Goal: Ask a question: Seek information or help from site administrators or community

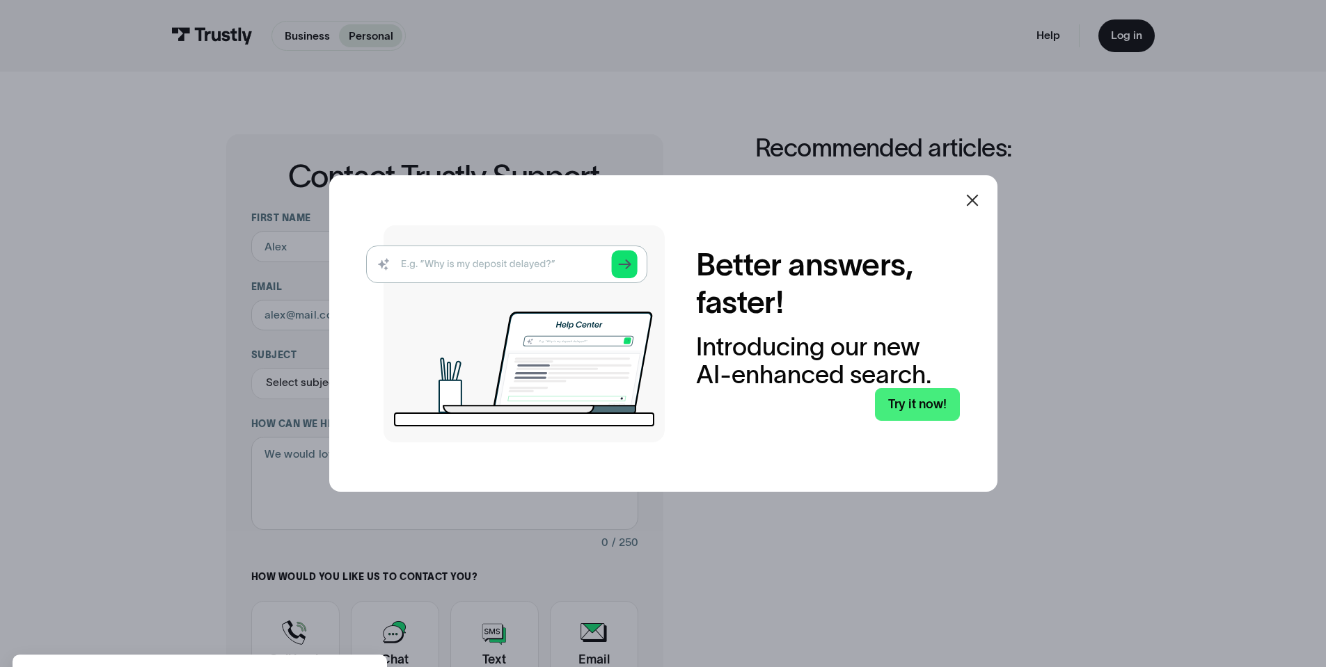
click at [971, 200] on icon at bounding box center [972, 200] width 17 height 17
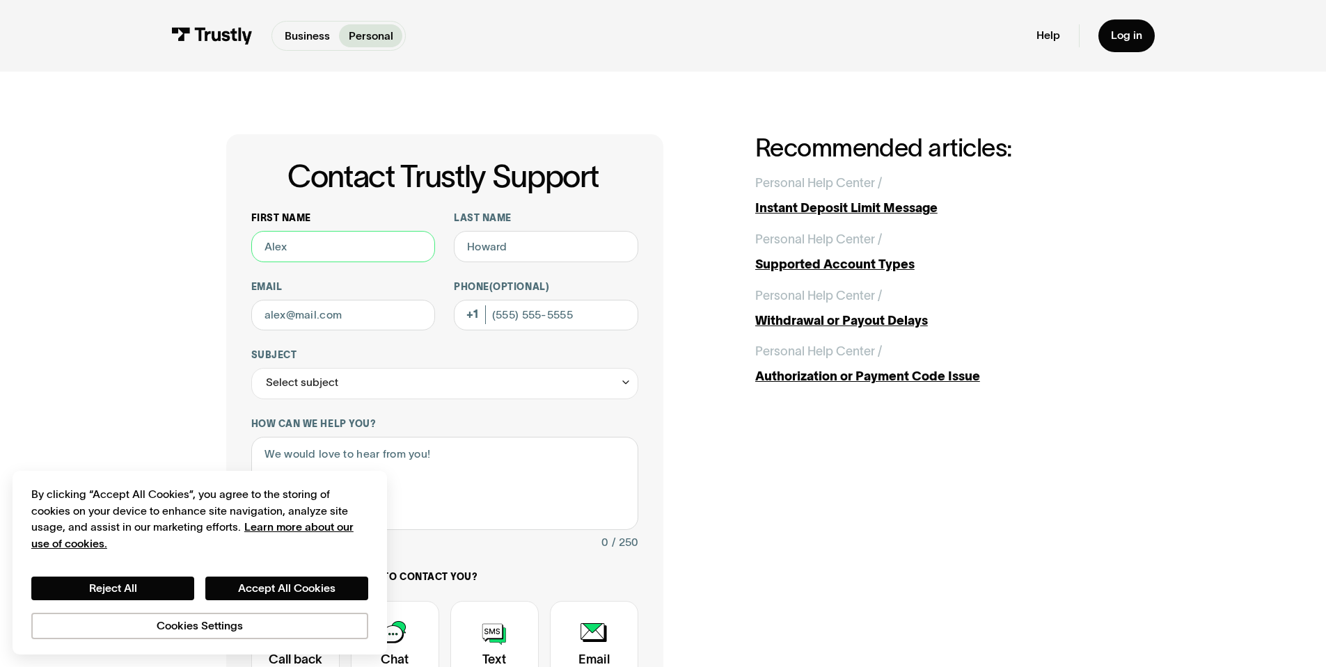
click at [319, 254] on input "First name" at bounding box center [343, 246] width 184 height 31
click at [298, 250] on input "First name" at bounding box center [343, 246] width 184 height 31
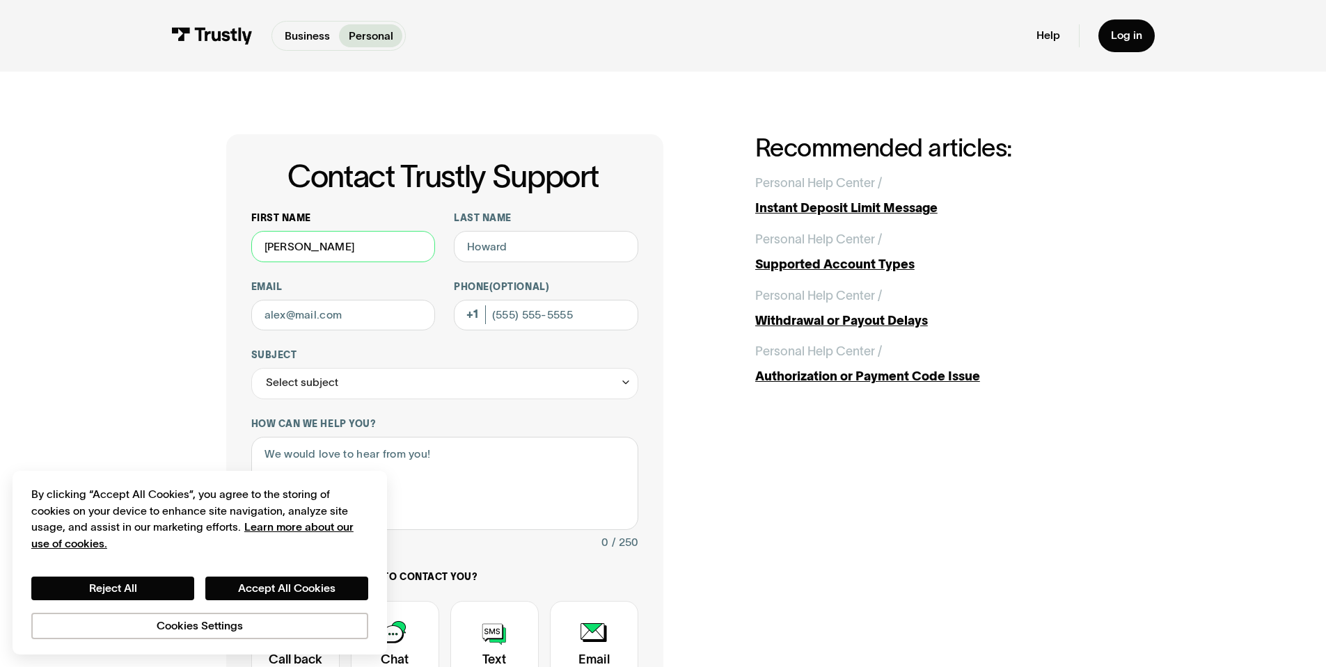
type input "[PERSON_NAME]"
click at [587, 261] on input "Last name" at bounding box center [546, 246] width 184 height 31
type input "[PERSON_NAME]"
click at [374, 315] on input "Email" at bounding box center [343, 315] width 184 height 31
type input "[PERSON_NAME][EMAIL_ADDRESS][PERSON_NAME][DOMAIN_NAME]"
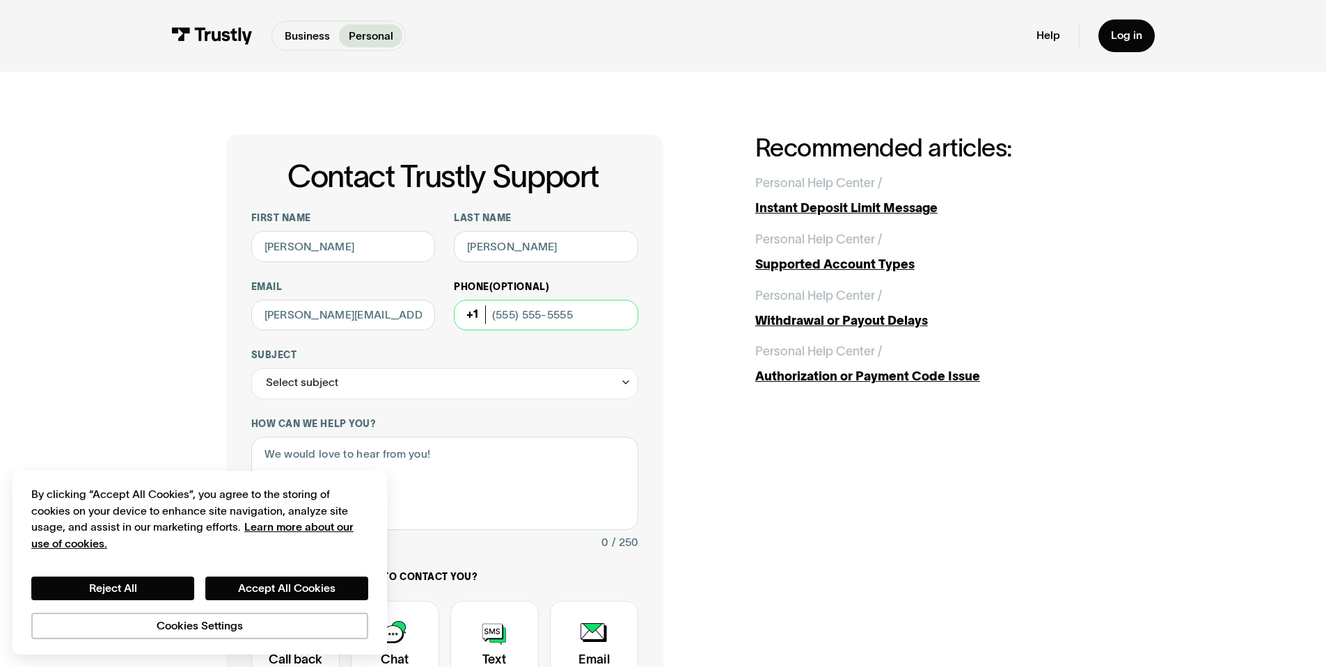
click at [498, 319] on input "Phone (Optional)" at bounding box center [546, 315] width 184 height 31
type input "4"
type input "[PHONE_NUMBER]"
click at [509, 388] on div "Select subject" at bounding box center [444, 383] width 387 height 31
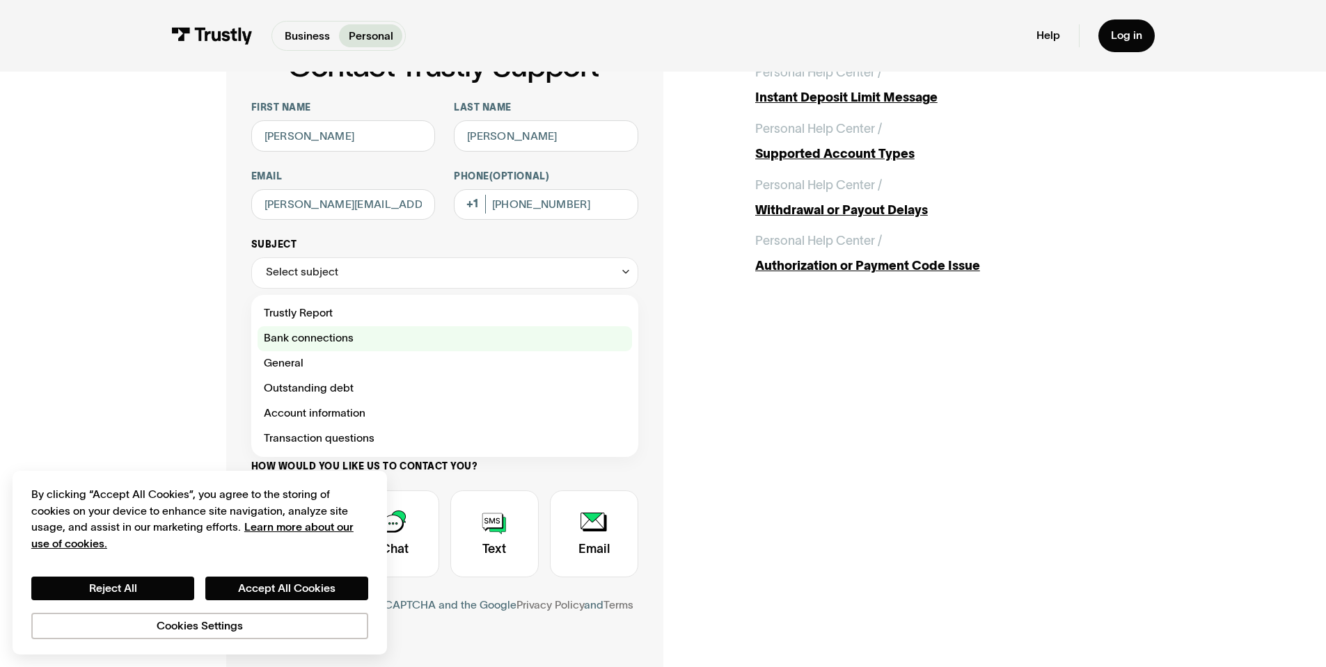
click at [299, 340] on div "Contact Trustly Support" at bounding box center [444, 338] width 374 height 25
type input "**********"
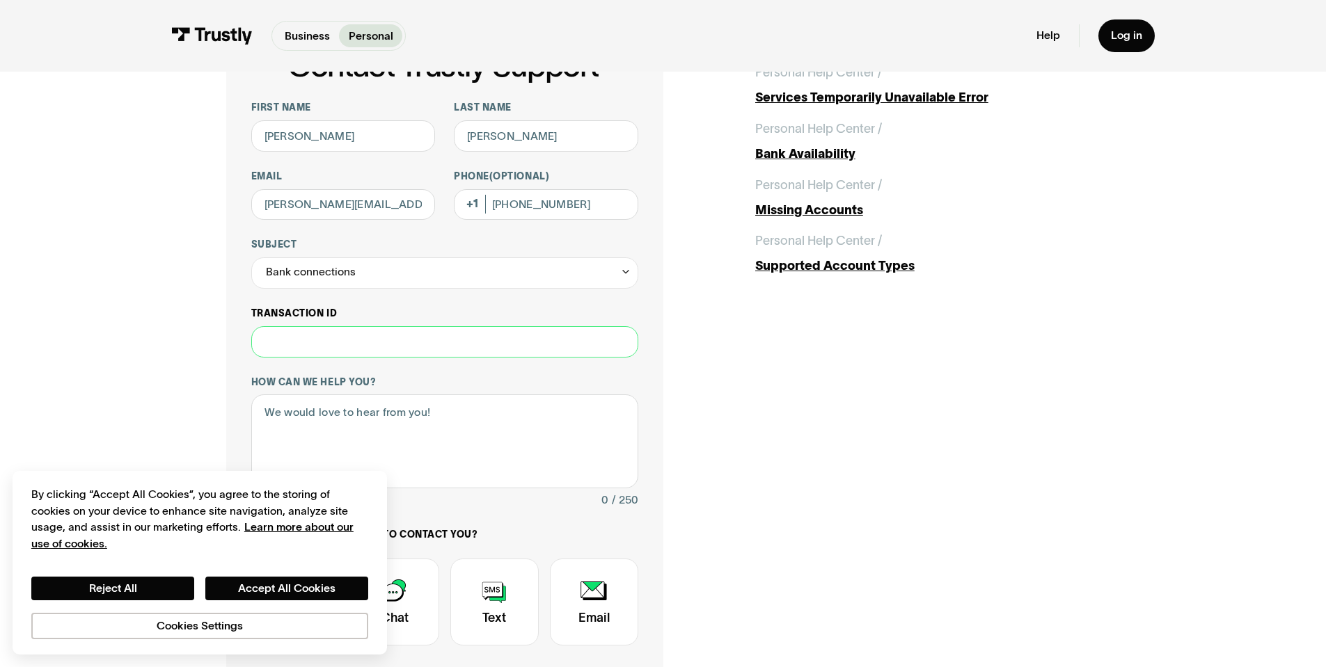
click at [327, 345] on input "Transaction ID" at bounding box center [444, 341] width 387 height 31
type input "*"
click at [326, 395] on div "How can we help you? 0 / 250" at bounding box center [444, 443] width 387 height 134
click at [328, 422] on textarea "How can we help you?" at bounding box center [444, 442] width 387 height 94
type textarea "W"
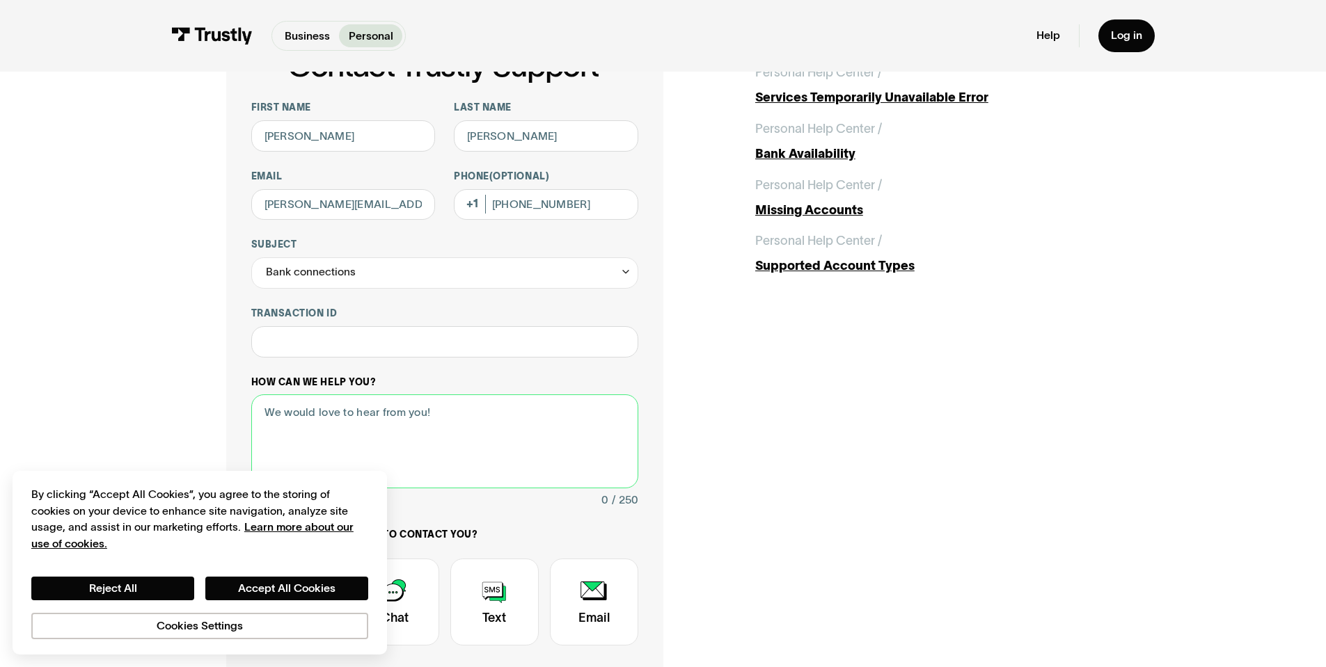
click at [454, 438] on textarea "How can we help you?" at bounding box center [444, 442] width 387 height 94
type textarea "Hello"
paste textarea "Ending in 7650"
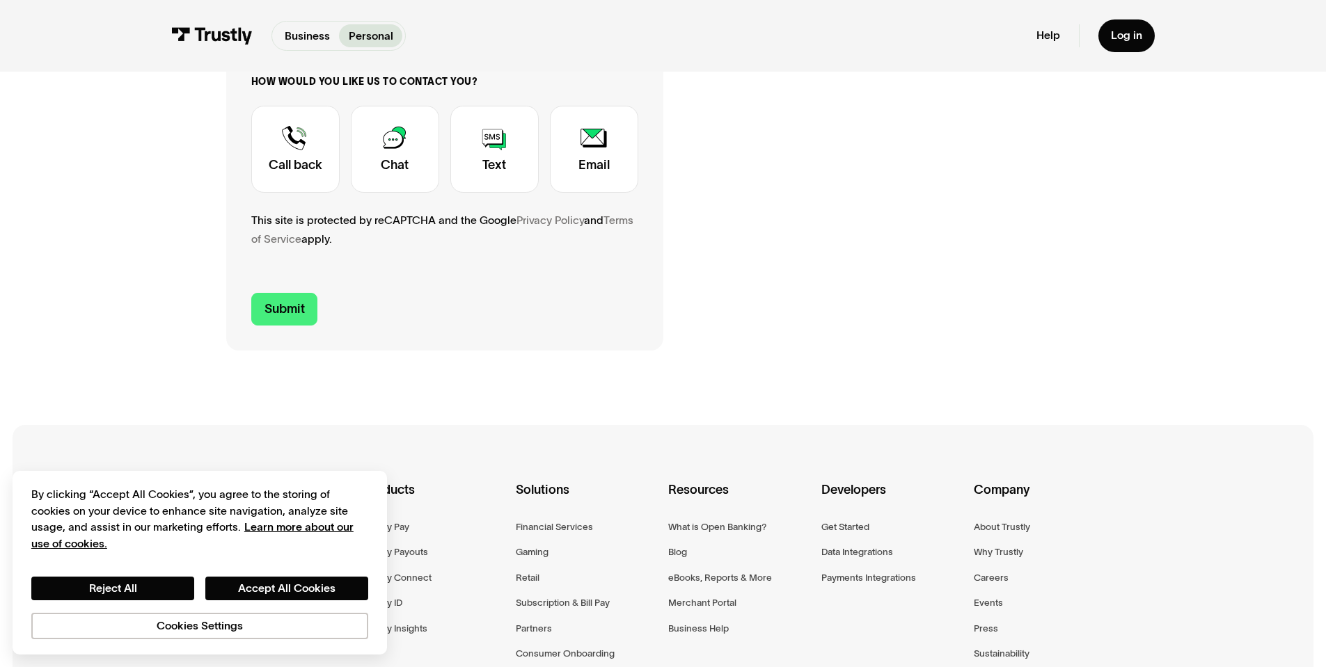
scroll to position [390, 0]
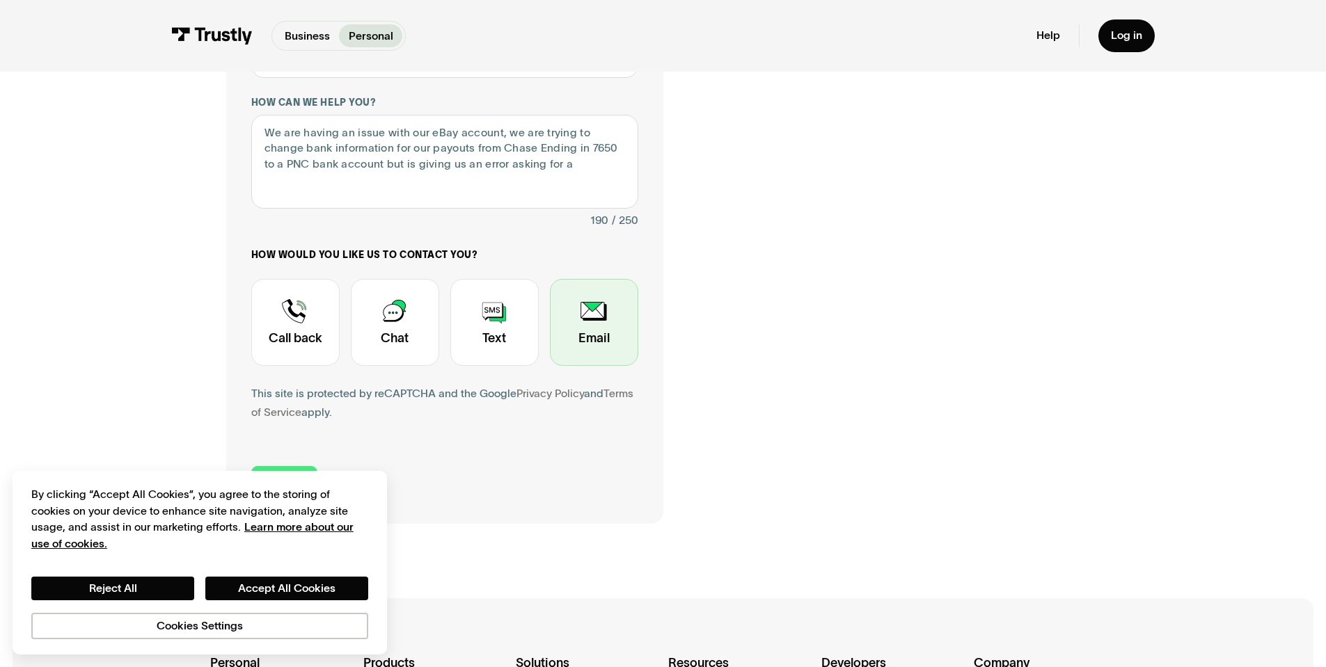
click at [612, 325] on div "Contact Trustly Support" at bounding box center [594, 322] width 88 height 87
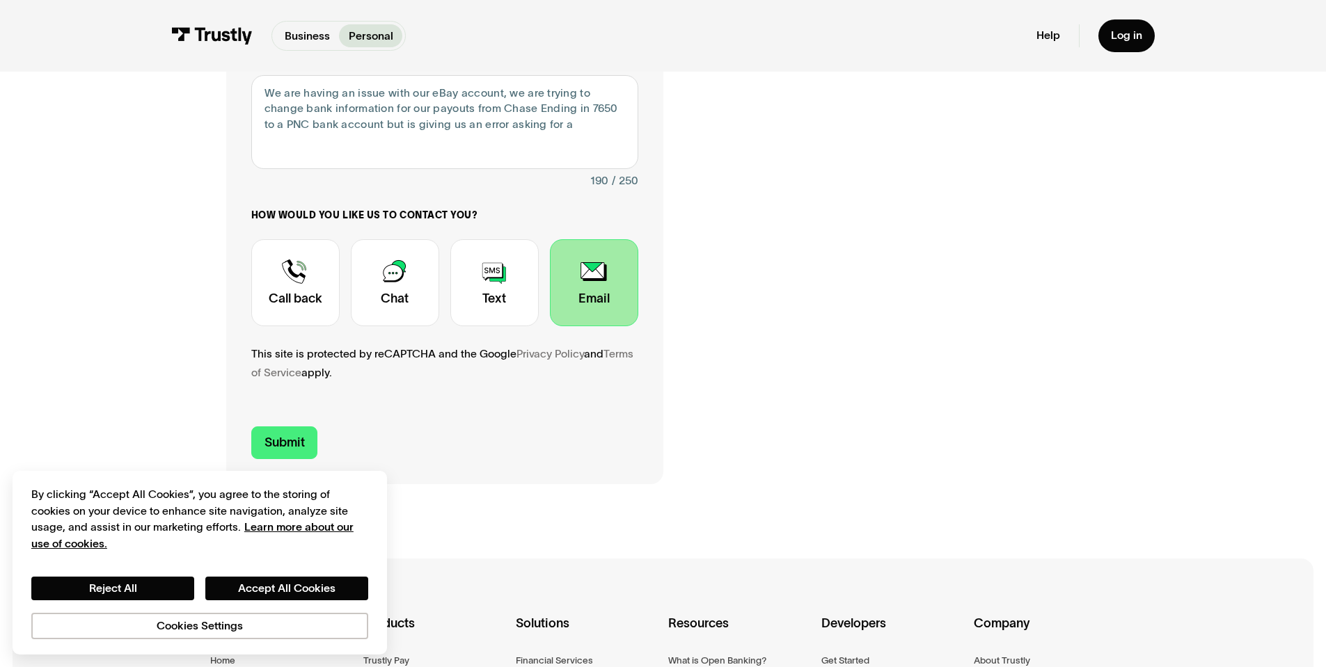
scroll to position [431, 0]
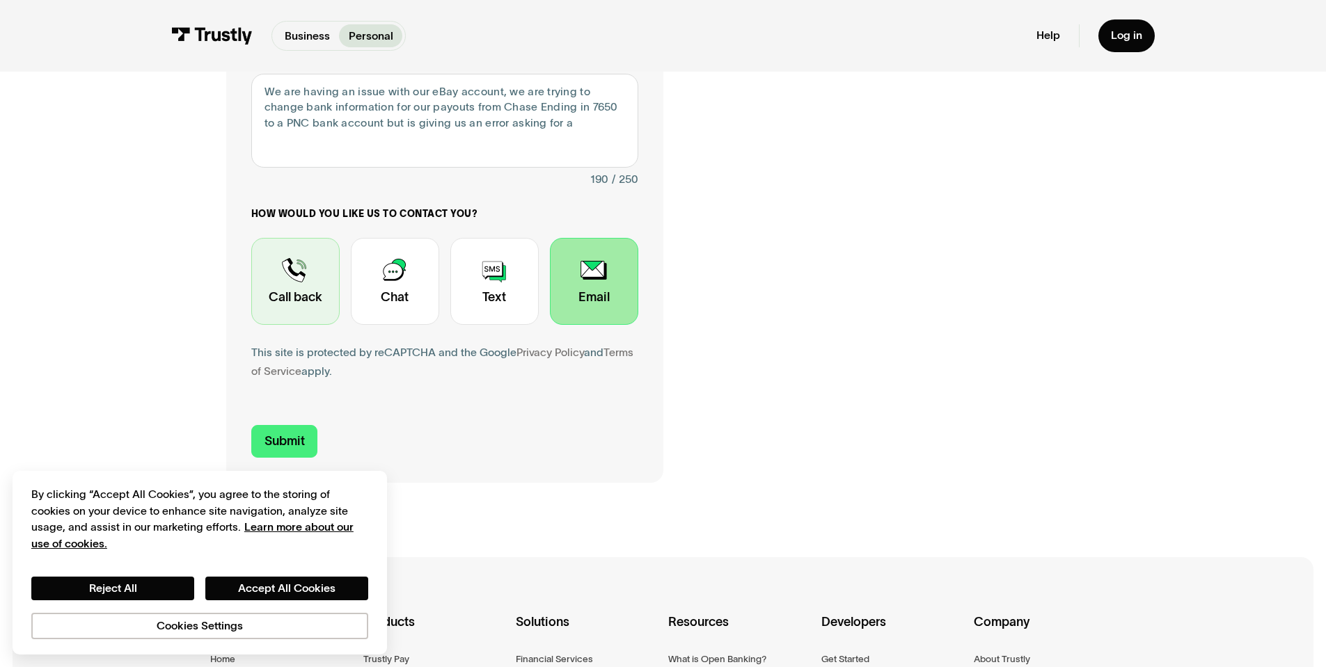
click at [291, 301] on div "Contact Trustly Support" at bounding box center [295, 281] width 88 height 87
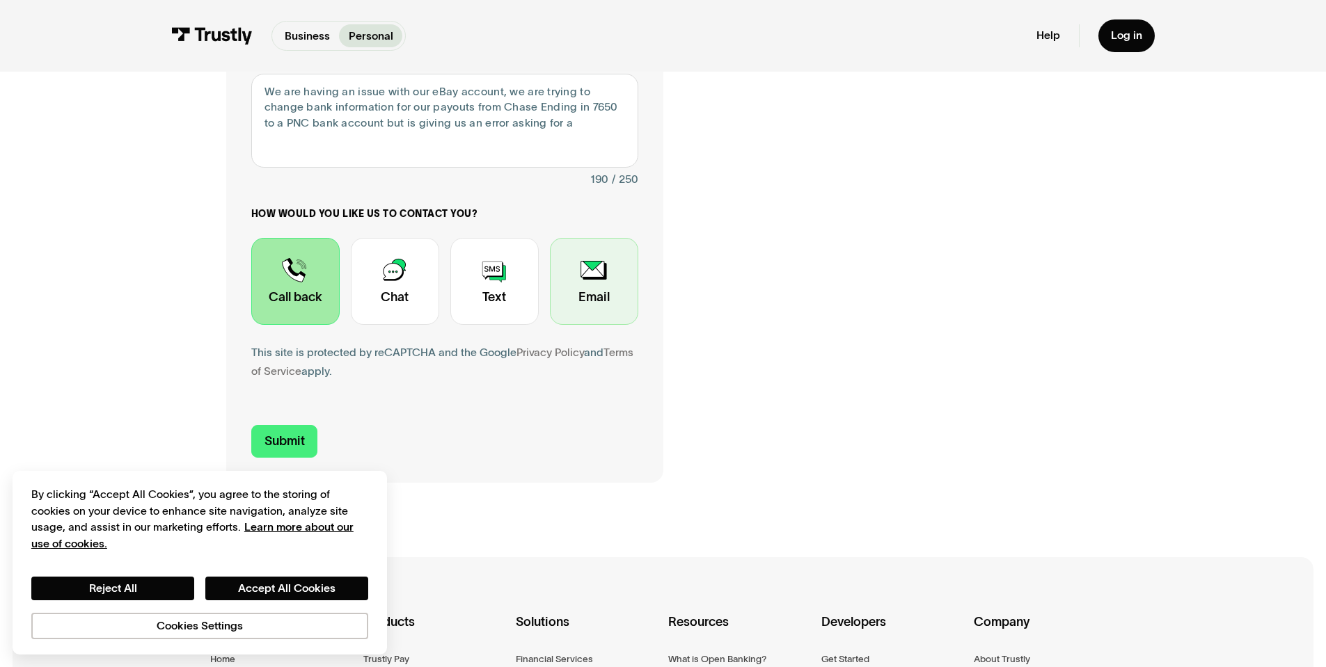
click at [582, 302] on div "Contact Trustly Support" at bounding box center [594, 281] width 88 height 87
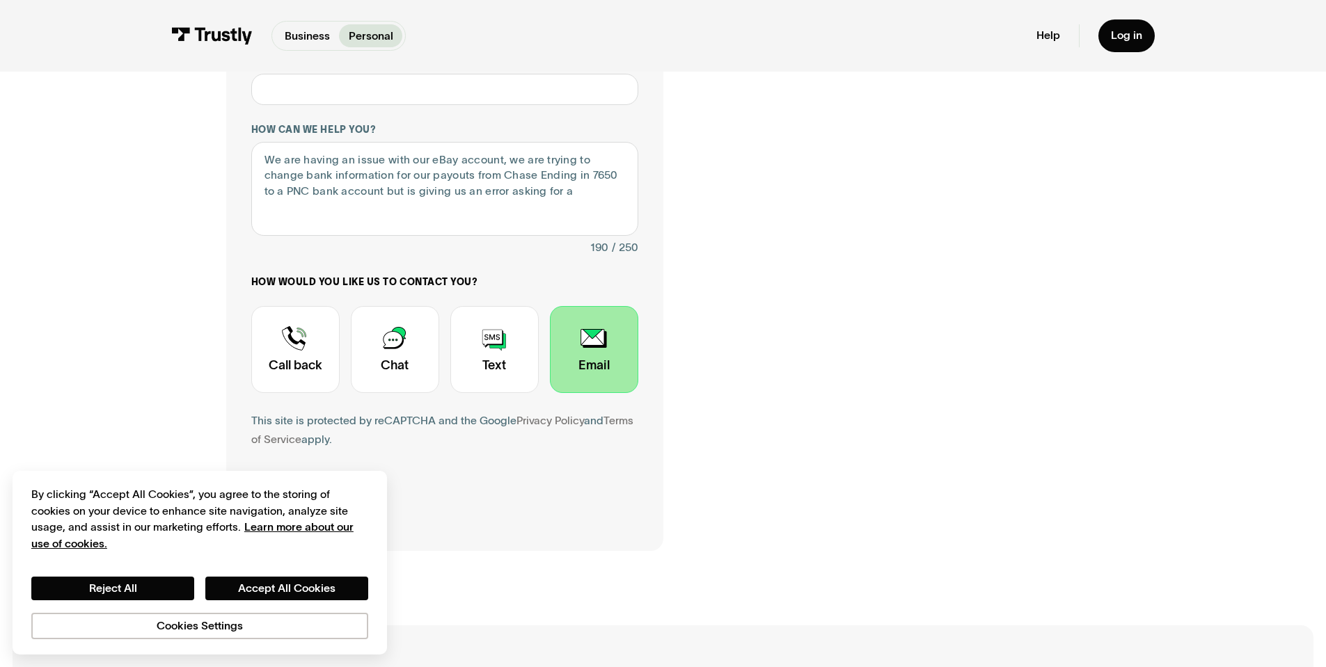
scroll to position [334, 0]
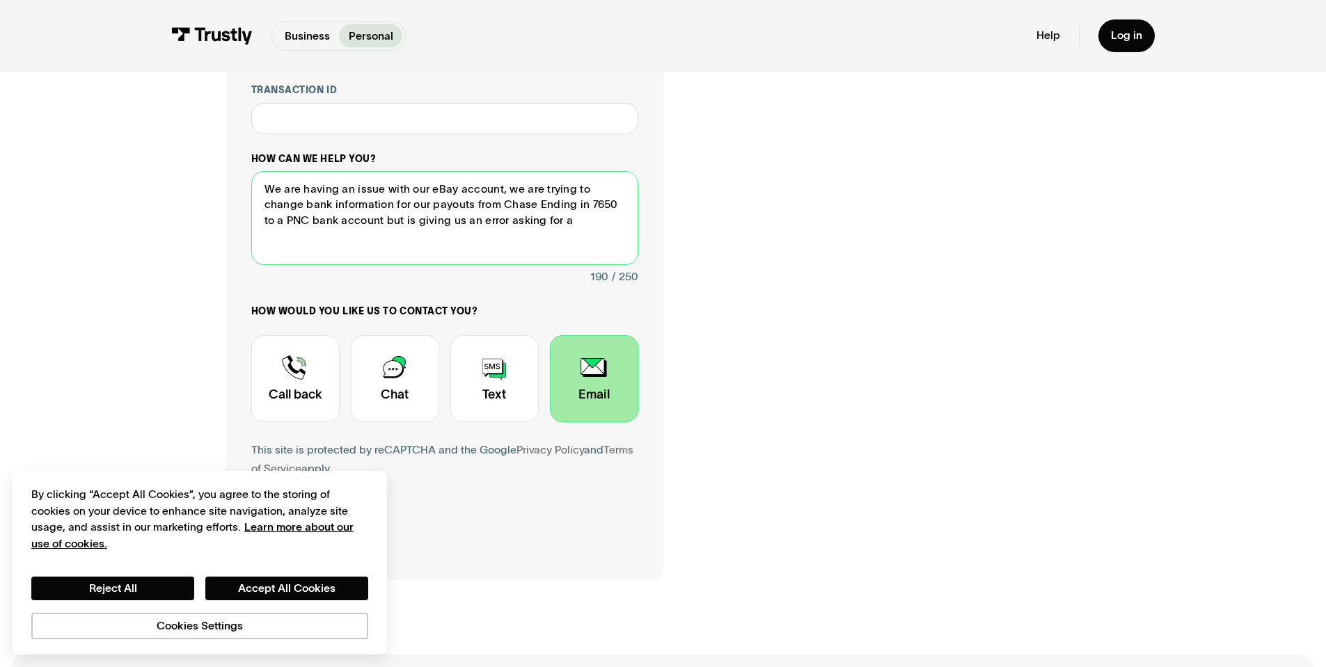
click at [533, 229] on textarea "We are having an issue with our eBay account, we are trying to change bank info…" at bounding box center [444, 218] width 387 height 94
click at [553, 230] on textarea "We are having an issue with our eBay account, we are trying to change bank info…" at bounding box center [444, 218] width 387 height 94
type textarea "We are having an issue with our eBay account, we are trying to change bank info…"
